Goal: Transaction & Acquisition: Purchase product/service

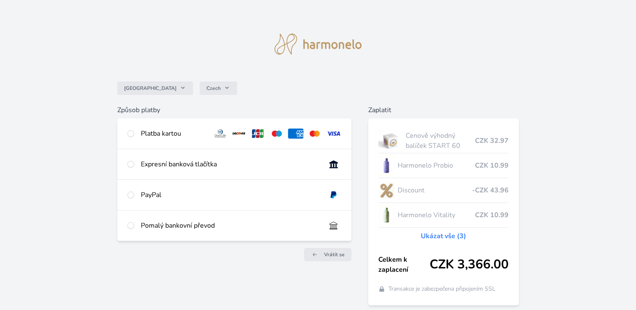
click at [141, 224] on div "Pomalý bankovní převod" at bounding box center [230, 226] width 178 height 10
radio input "true"
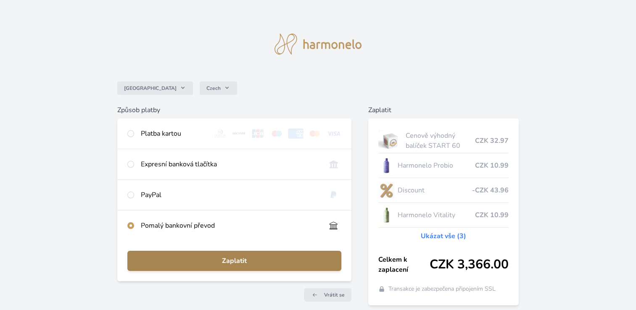
click at [188, 261] on span "Zaplatit" at bounding box center [234, 261] width 200 height 10
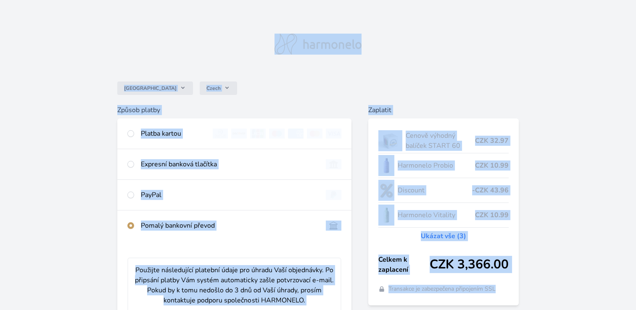
drag, startPoint x: 622, startPoint y: 110, endPoint x: 263, endPoint y: -24, distance: 383.1
click at [518, 20] on div "Česko Czech Způsob platby Platba kartou Číslo karty <p>Your browser does not su…" at bounding box center [318, 315] width 636 height 630
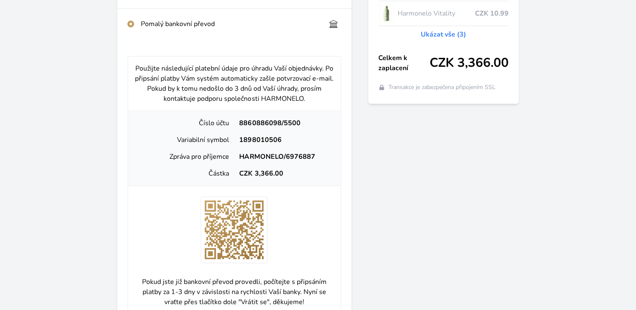
scroll to position [228, 0]
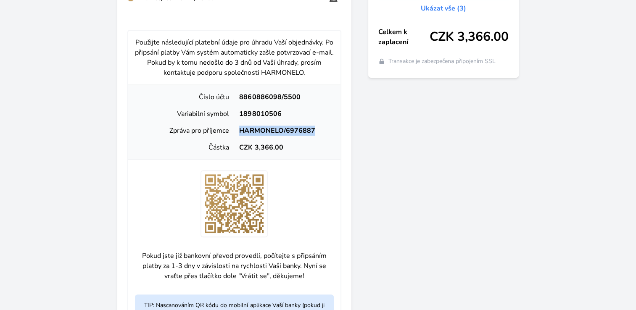
drag, startPoint x: 239, startPoint y: 131, endPoint x: 316, endPoint y: 129, distance: 77.3
click at [316, 129] on div "HARMONELO/6976887" at bounding box center [284, 131] width 100 height 10
drag, startPoint x: 316, startPoint y: 129, endPoint x: 302, endPoint y: 130, distance: 13.9
copy div "HARMONELO/6976887"
drag, startPoint x: 239, startPoint y: 97, endPoint x: 294, endPoint y: 97, distance: 55.1
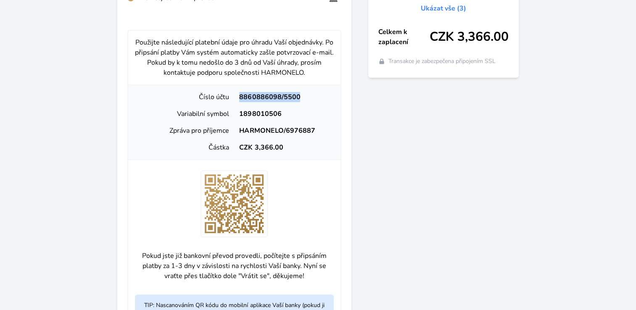
click at [294, 97] on div "8860886098/5500" at bounding box center [284, 97] width 100 height 10
drag, startPoint x: 294, startPoint y: 97, endPoint x: 284, endPoint y: 97, distance: 10.1
copy div "8860886098/5500"
drag, startPoint x: 239, startPoint y: 113, endPoint x: 287, endPoint y: 118, distance: 49.0
click at [287, 118] on div "Variabilní symbol 1898010506" at bounding box center [234, 113] width 205 height 17
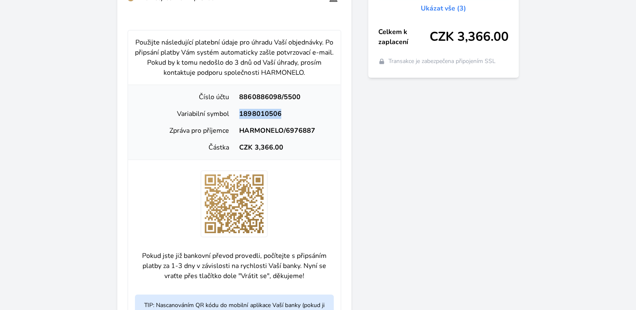
drag, startPoint x: 287, startPoint y: 118, endPoint x: 259, endPoint y: 113, distance: 29.0
copy div "1898010506"
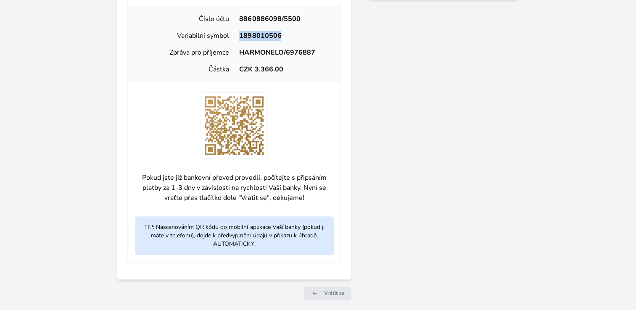
scroll to position [338, 0]
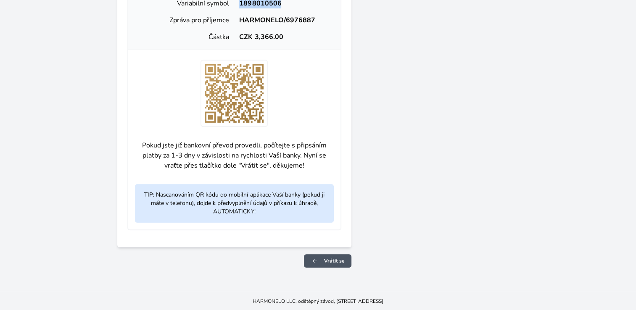
click at [338, 258] on span "Vrátit se" at bounding box center [334, 261] width 21 height 7
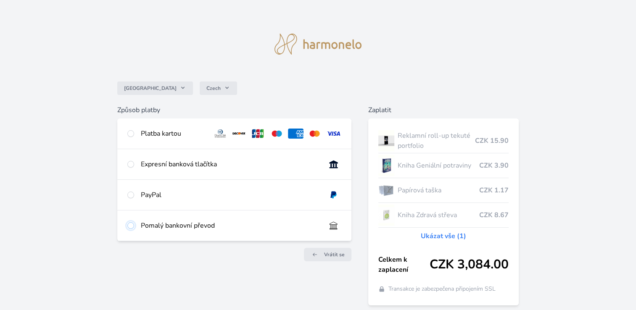
click at [132, 224] on input "radio" at bounding box center [130, 225] width 7 height 7
radio input "true"
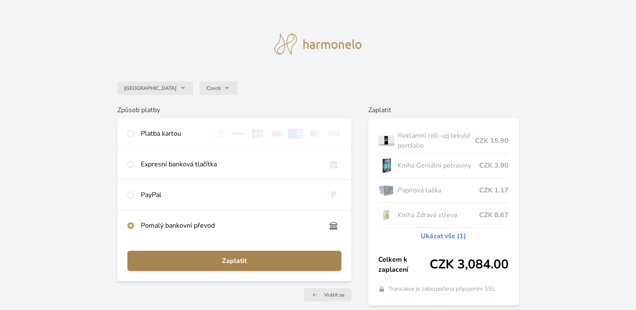
click at [239, 256] on span "Zaplatit" at bounding box center [234, 261] width 200 height 10
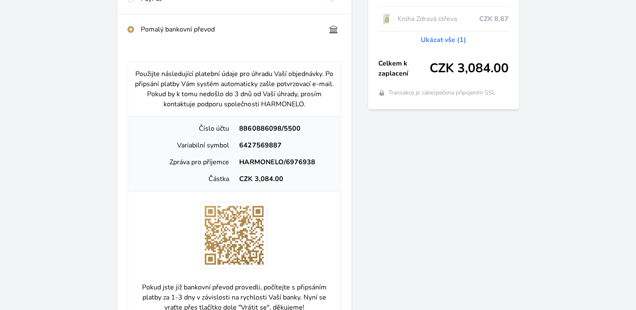
scroll to position [198, 0]
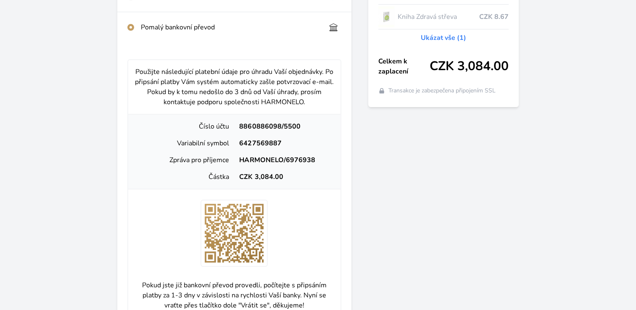
click at [239, 144] on div "6427569887" at bounding box center [284, 143] width 100 height 10
drag, startPoint x: 239, startPoint y: 144, endPoint x: 254, endPoint y: 144, distance: 15.1
click at [254, 144] on div "6427569887" at bounding box center [284, 143] width 100 height 10
copy div "6427569887"
drag, startPoint x: 239, startPoint y: 122, endPoint x: 303, endPoint y: 125, distance: 63.5
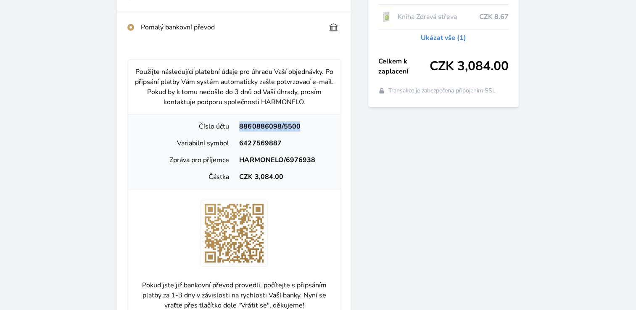
click at [303, 125] on div "8860886098/5500" at bounding box center [284, 126] width 100 height 10
drag, startPoint x: 303, startPoint y: 125, endPoint x: 291, endPoint y: 125, distance: 11.8
copy div "8860886098/5500"
drag, startPoint x: 238, startPoint y: 159, endPoint x: 320, endPoint y: 163, distance: 82.1
click at [320, 163] on div "HARMONELO/6976938" at bounding box center [284, 160] width 100 height 10
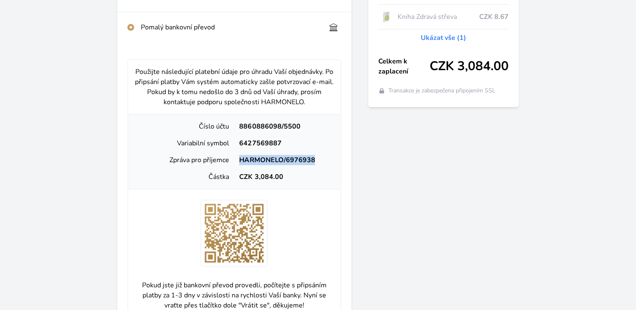
drag, startPoint x: 320, startPoint y: 163, endPoint x: 303, endPoint y: 161, distance: 17.1
copy div "HARMONELO/6976938"
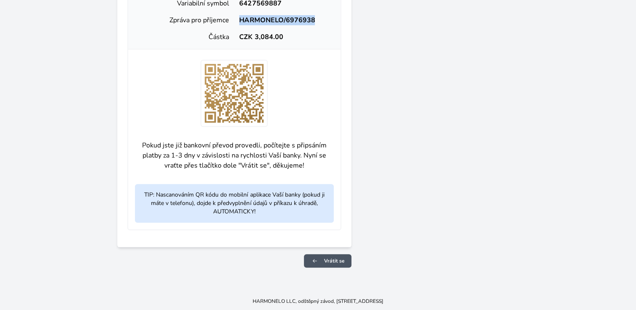
click at [329, 259] on span "Vrátit se" at bounding box center [334, 261] width 21 height 7
